Goal: Task Accomplishment & Management: Complete application form

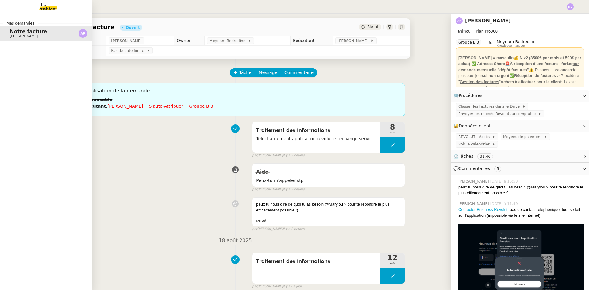
click at [13, 35] on span "[PERSON_NAME]" at bounding box center [24, 36] width 28 height 4
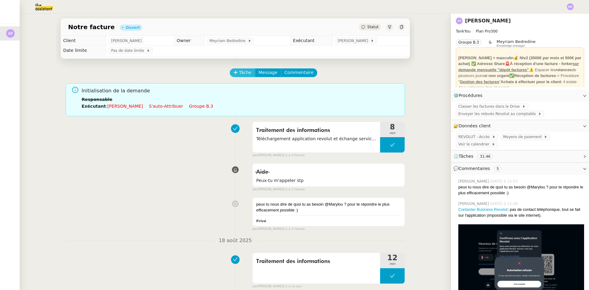
click at [239, 74] on span "Tâche" at bounding box center [245, 72] width 13 height 7
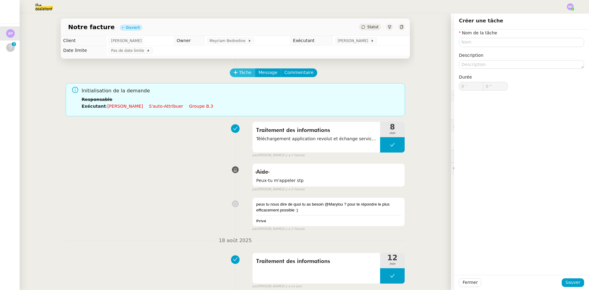
type input "0 '"
type input "0 ""
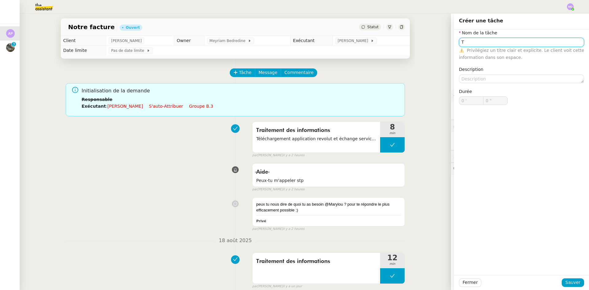
type input "T"
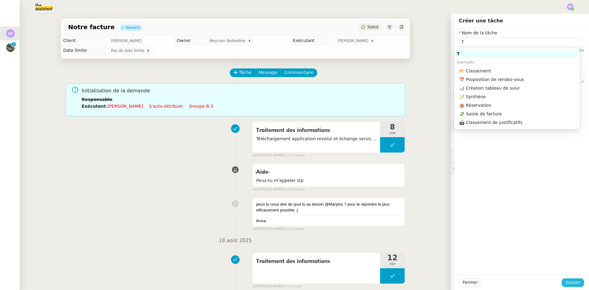
click at [572, 282] on span "Sauver" at bounding box center [572, 282] width 15 height 7
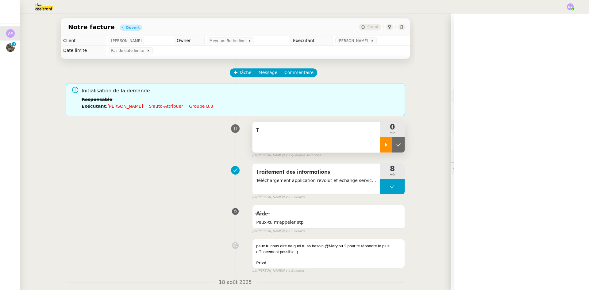
click at [384, 147] on icon at bounding box center [386, 144] width 5 height 5
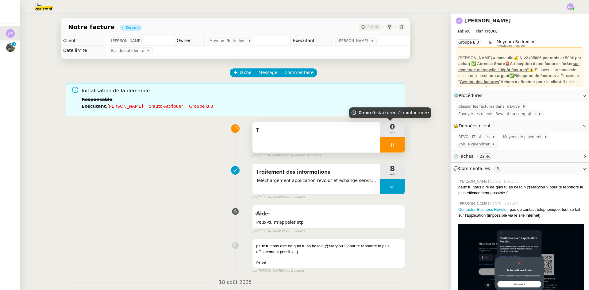
click at [357, 139] on div "T" at bounding box center [316, 137] width 128 height 31
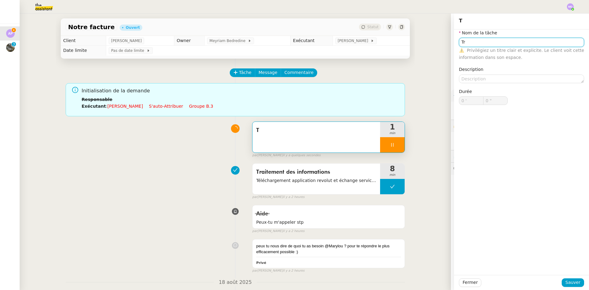
click at [471, 42] on input "Tr" at bounding box center [521, 42] width 125 height 9
type input "Tra"
type input "1 ""
type input "Transmissi"
type input "2 ""
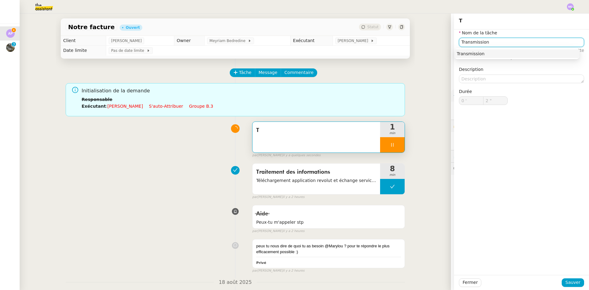
type input "Transmission d"
type input "3 ""
type input "Transmission d'infotma"
type input "4 ""
type input "Transmission d'inf"
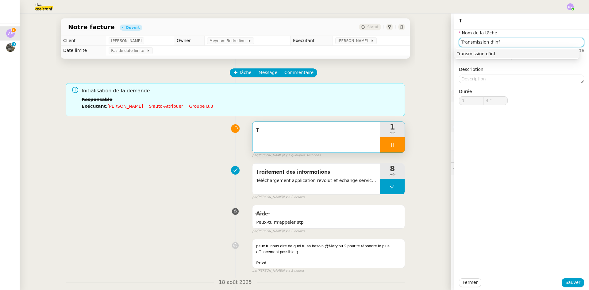
type input "5 ""
type input "Transmission d'informations"
type input "8 ""
click at [523, 49] on nz-auto-option "Transmission d'informations" at bounding box center [516, 53] width 125 height 9
type input "Transmission d'informations"
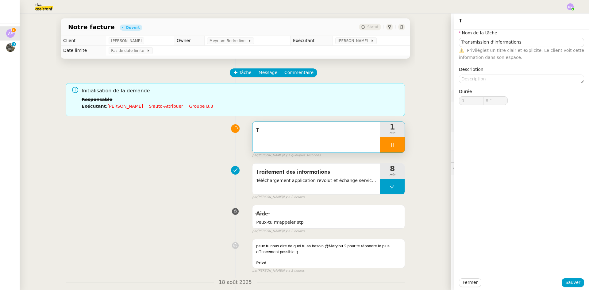
click at [524, 56] on div "⚠️ Privilégiez un titre clair et explicite. Le client voit cette information da…" at bounding box center [521, 54] width 125 height 14
click at [566, 283] on span "Sauver" at bounding box center [572, 282] width 15 height 7
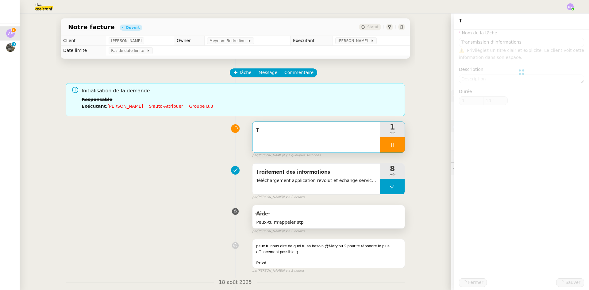
type input "11 ""
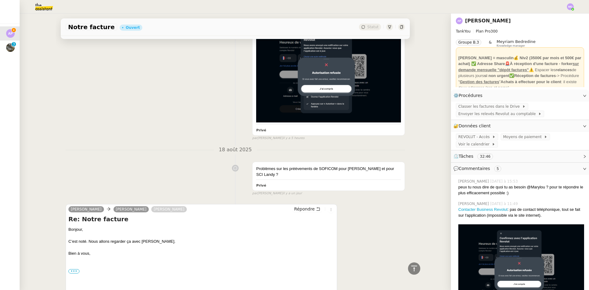
scroll to position [429, 0]
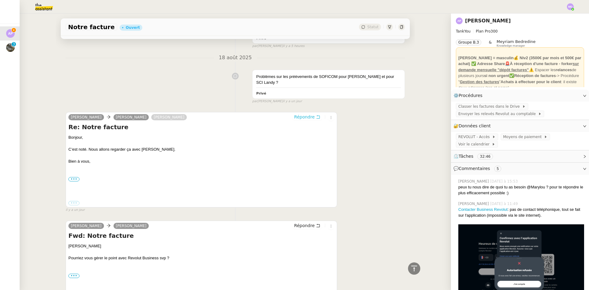
click at [305, 114] on span "Répondre" at bounding box center [304, 117] width 21 height 6
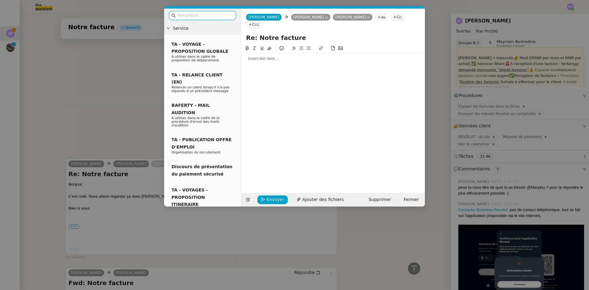
scroll to position [476, 0]
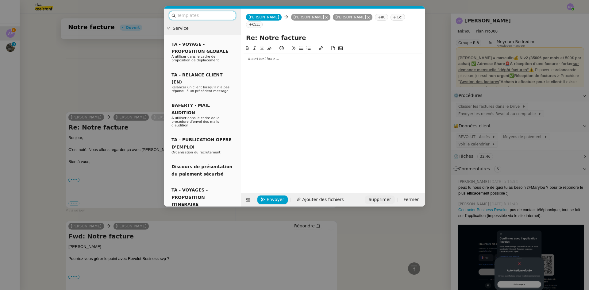
click at [382, 200] on span "Supprimer" at bounding box center [379, 199] width 22 height 7
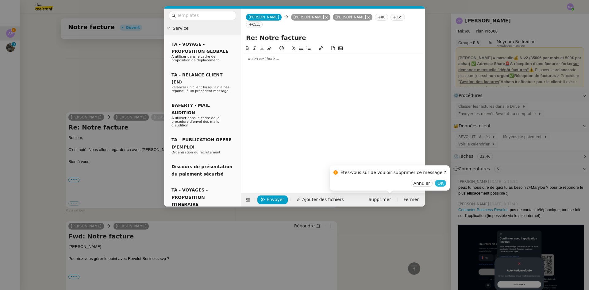
click at [437, 185] on span "OK" at bounding box center [440, 183] width 6 height 6
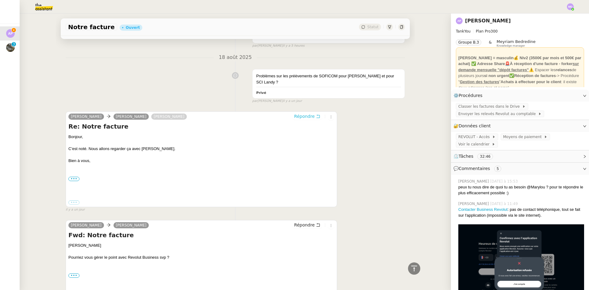
scroll to position [475, 0]
click at [310, 223] on button "Répondre" at bounding box center [307, 225] width 30 height 7
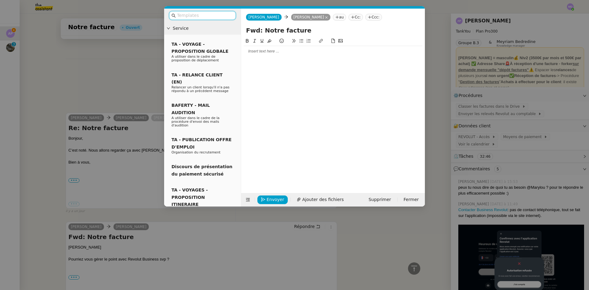
scroll to position [476, 0]
click at [280, 52] on div at bounding box center [332, 51] width 179 height 6
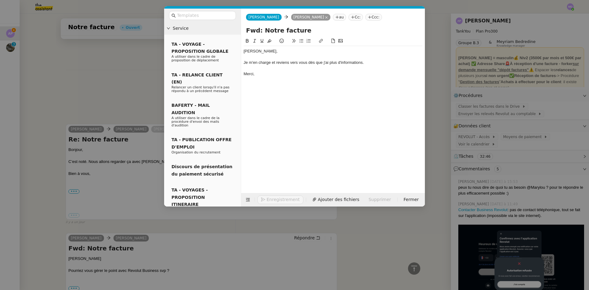
scroll to position [506, 0]
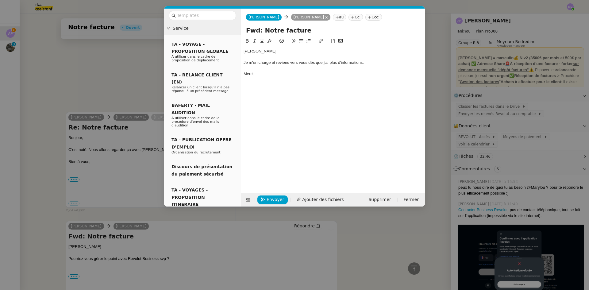
click at [249, 50] on div "[PERSON_NAME]," at bounding box center [332, 51] width 179 height 6
click at [253, 50] on div "[PERSON_NAME]," at bounding box center [332, 51] width 179 height 6
click at [275, 199] on span "Envoyer" at bounding box center [274, 199] width 17 height 7
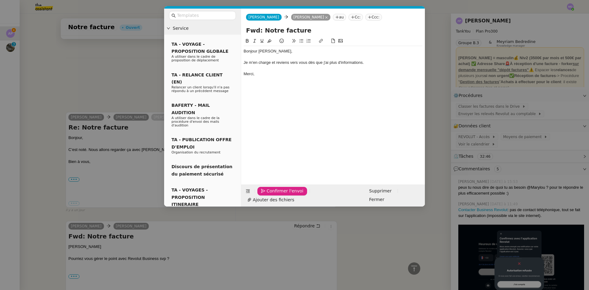
click at [275, 194] on span "Confirmer l'envoi" at bounding box center [284, 190] width 37 height 7
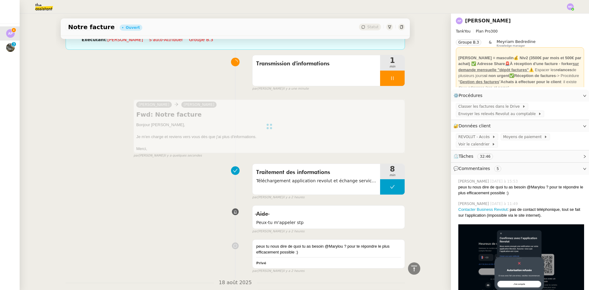
scroll to position [0, 0]
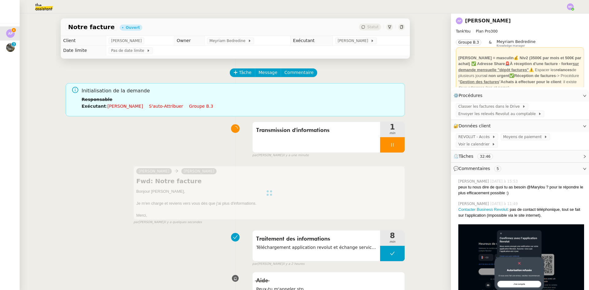
click at [389, 143] on div at bounding box center [392, 144] width 25 height 15
click at [396, 144] on icon at bounding box center [398, 144] width 5 height 5
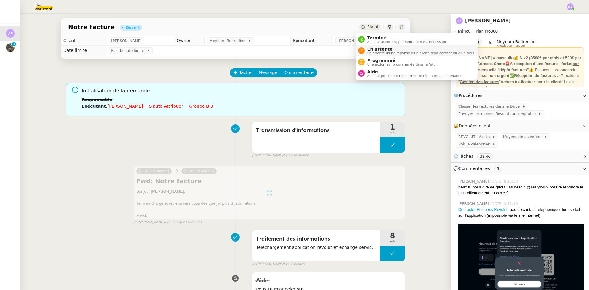
click at [375, 52] on span "En attente d'une réponse d'un client, d'un contact ou d'un tiers." at bounding box center [421, 53] width 108 height 3
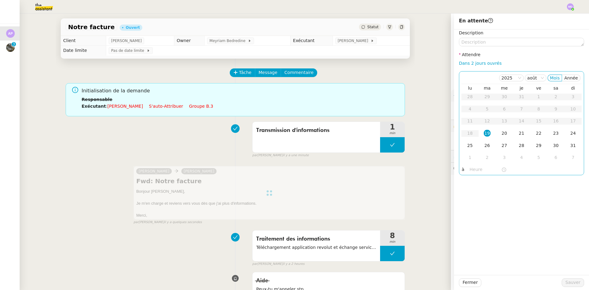
drag, startPoint x: 483, startPoint y: 64, endPoint x: 485, endPoint y: 74, distance: 10.3
click at [483, 64] on link "Dans 2 jours ouvrés" at bounding box center [480, 63] width 43 height 5
type input "07:00"
drag, startPoint x: 499, startPoint y: 134, endPoint x: 543, endPoint y: 240, distance: 114.6
click at [501, 135] on div "20" at bounding box center [504, 133] width 7 height 7
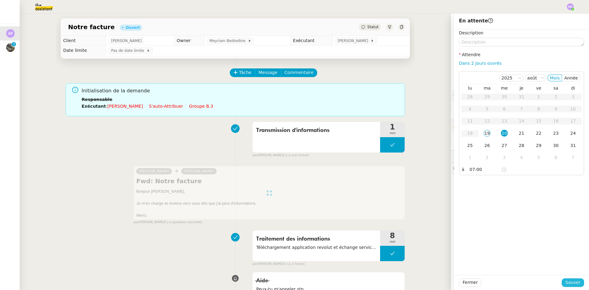
drag, startPoint x: 569, startPoint y: 283, endPoint x: 495, endPoint y: 242, distance: 85.2
click at [569, 283] on span "Sauver" at bounding box center [572, 282] width 15 height 7
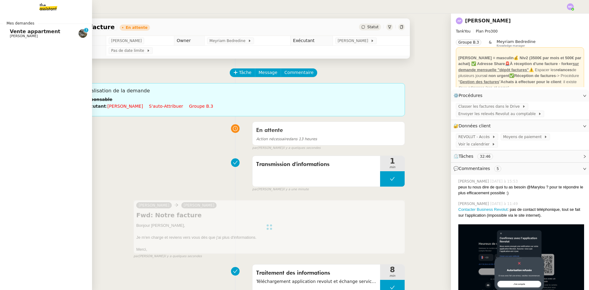
click at [16, 33] on span "Vente appartment" at bounding box center [35, 32] width 50 height 6
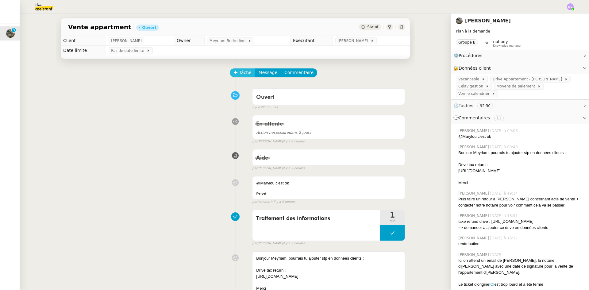
click at [243, 76] on span "Tâche" at bounding box center [245, 72] width 13 height 7
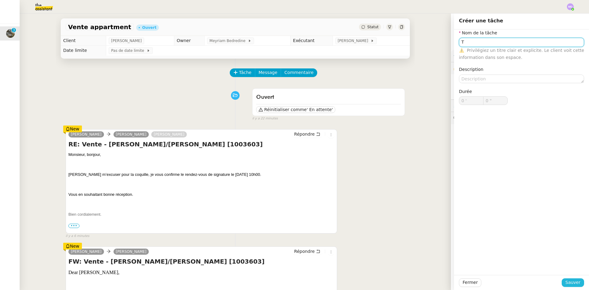
type input "T"
click at [567, 283] on span "Sauver" at bounding box center [572, 282] width 15 height 7
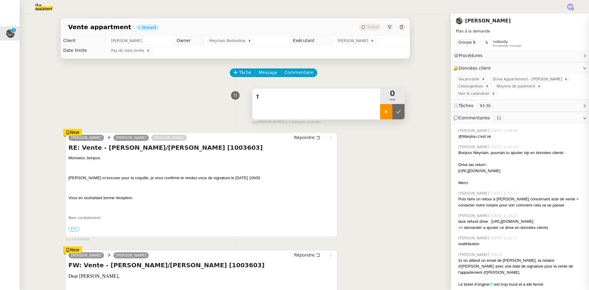
click at [384, 114] on icon at bounding box center [386, 111] width 5 height 5
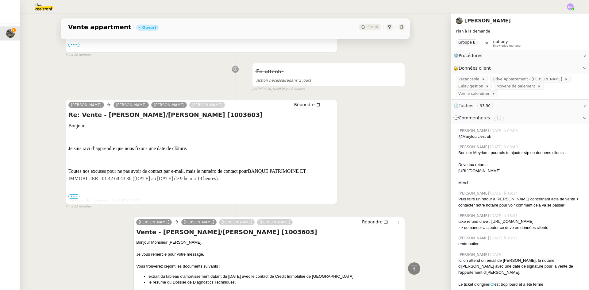
scroll to position [307, 0]
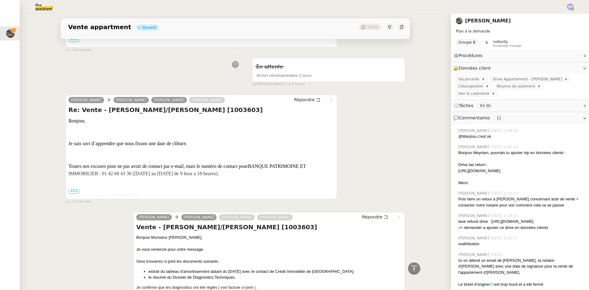
click at [75, 193] on span "•••" at bounding box center [73, 191] width 11 height 4
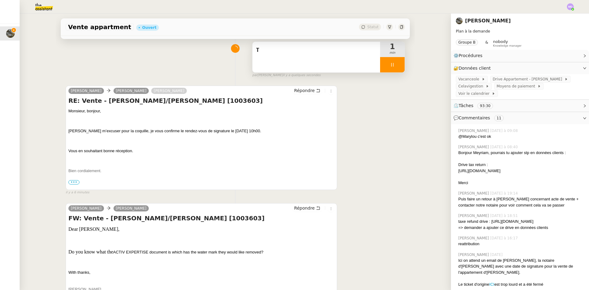
scroll to position [36, 0]
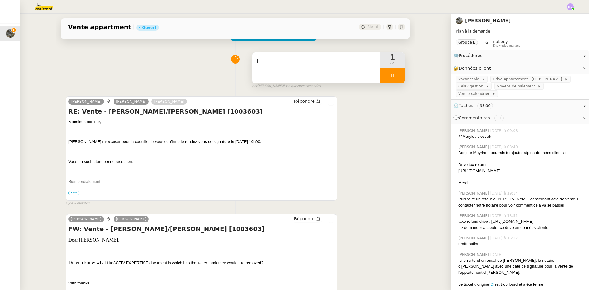
click at [324, 63] on span "T" at bounding box center [316, 60] width 120 height 9
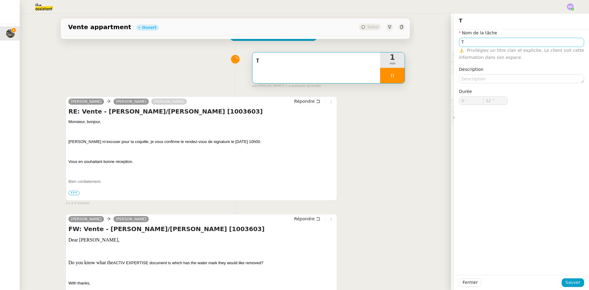
type input "33 ""
drag, startPoint x: 487, startPoint y: 41, endPoint x: 430, endPoint y: 41, distance: 57.0
click at [430, 41] on app-ticket "Vente appartment Ouvert Statut Client [PERSON_NAME] Owner Meyriam Bedredine Exé…" at bounding box center [304, 151] width 569 height 276
type input "P"
type input "34 ""
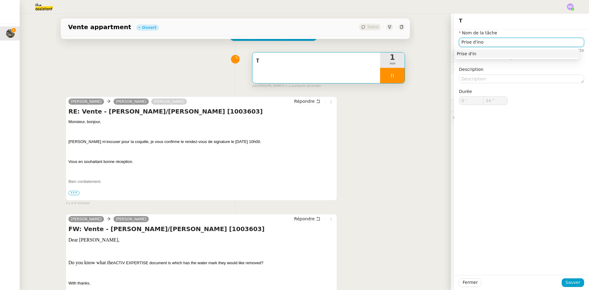
type input "Prise d'inof"
type input "35 ""
type input "Prise d'inofrm"
type input "36 ""
type input "Prise d'infor"
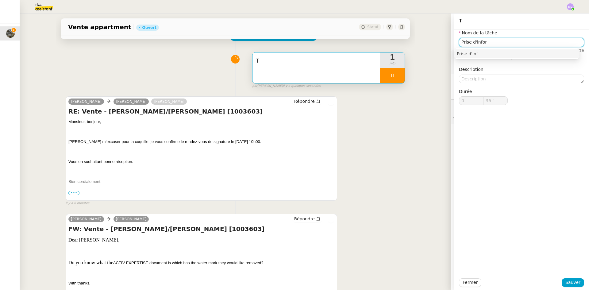
type input "37 ""
type input "Prise d'informations"
type input "39 ""
type input "Prise d'informations"
drag, startPoint x: 568, startPoint y: 282, endPoint x: 558, endPoint y: 278, distance: 11.4
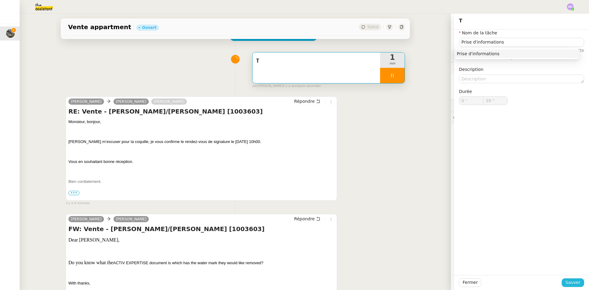
click at [568, 282] on span "Sauver" at bounding box center [572, 282] width 15 height 7
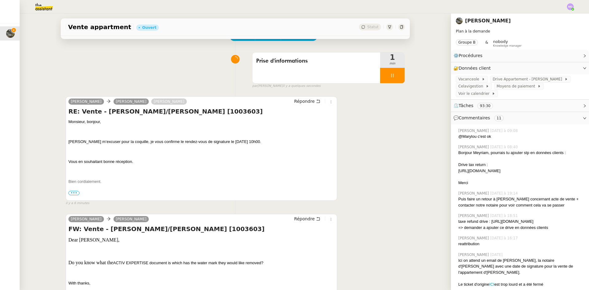
click at [381, 76] on div at bounding box center [392, 75] width 25 height 15
click at [396, 75] on icon at bounding box center [398, 75] width 5 height 5
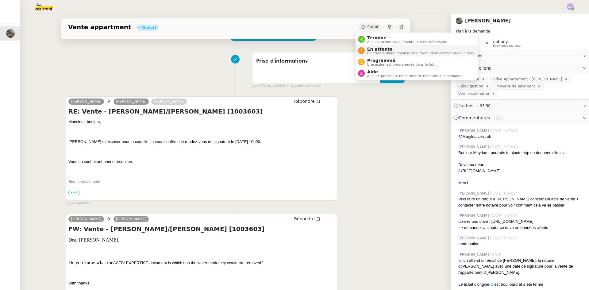
click at [373, 52] on span "En attente d'une réponse d'un client, d'un contact ou d'un tiers." at bounding box center [421, 53] width 108 height 3
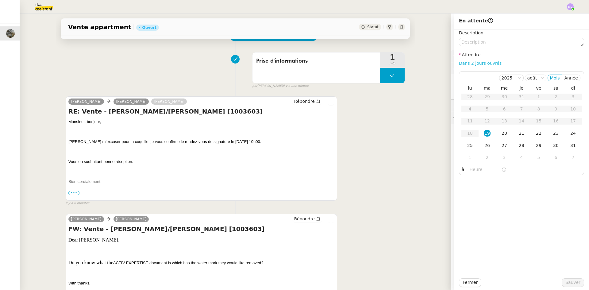
click at [477, 66] on link "Dans 2 jours ouvrés" at bounding box center [480, 63] width 43 height 5
type input "07:00"
click at [501, 144] on div "27" at bounding box center [504, 145] width 7 height 7
click at [501, 133] on div "20" at bounding box center [504, 133] width 7 height 7
click at [566, 281] on span "Sauver" at bounding box center [572, 282] width 15 height 7
